Goal: Information Seeking & Learning: Find specific fact

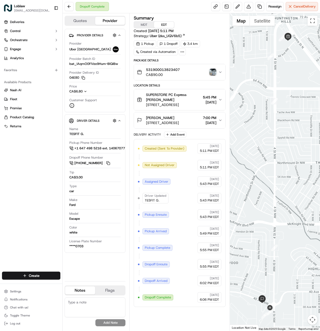
click at [213, 74] on img "button" at bounding box center [213, 72] width 7 height 7
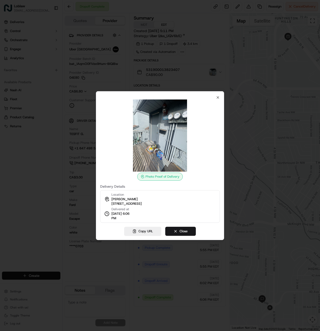
click at [136, 203] on span "[STREET_ADDRESS]" at bounding box center [127, 204] width 30 height 5
click at [124, 217] on span "[DATE] 6:06 PM" at bounding box center [123, 216] width 23 height 9
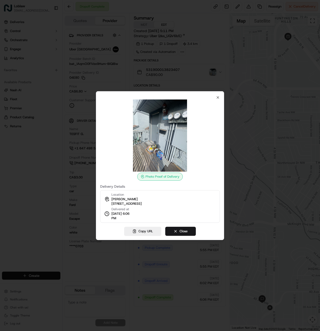
click at [137, 212] on div "Location [PERSON_NAME] [STREET_ADDRESS] Delivered at [DATE] 6:06 PM" at bounding box center [160, 206] width 120 height 33
click at [141, 232] on button "Copy URL" at bounding box center [142, 231] width 37 height 9
click at [136, 203] on span "[STREET_ADDRESS]" at bounding box center [127, 204] width 30 height 5
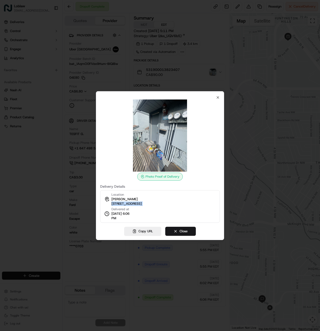
click at [136, 203] on span "[STREET_ADDRESS]" at bounding box center [127, 204] width 30 height 5
